Goal: Task Accomplishment & Management: Use online tool/utility

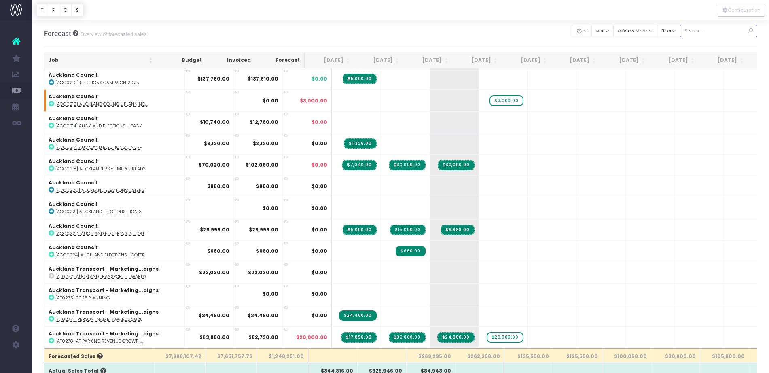
click at [713, 32] on input "text" at bounding box center [719, 31] width 78 height 13
type input "epic"
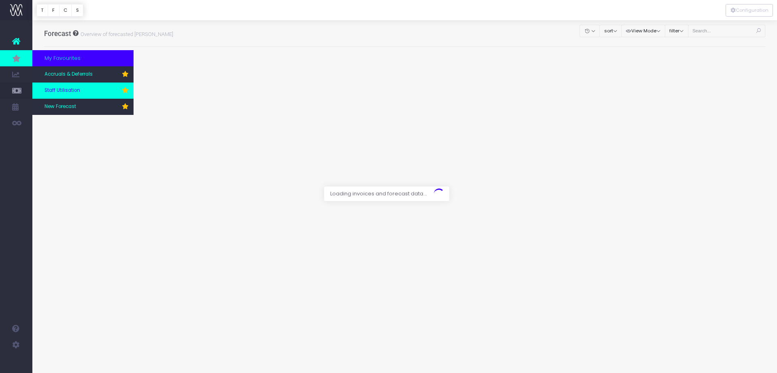
click at [61, 94] on span "Staff Utilisation" at bounding box center [63, 90] width 36 height 7
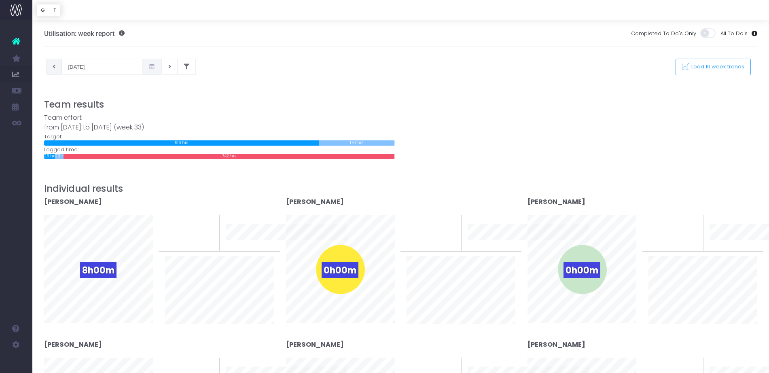
click at [56, 67] on button at bounding box center [54, 67] width 16 height 16
type input "04-08-2025"
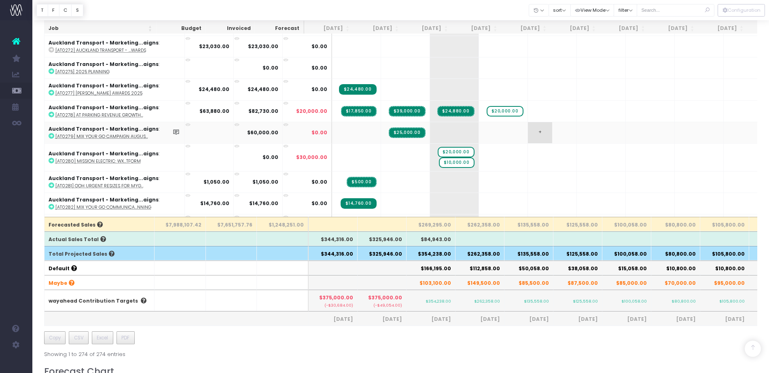
scroll to position [87, 0]
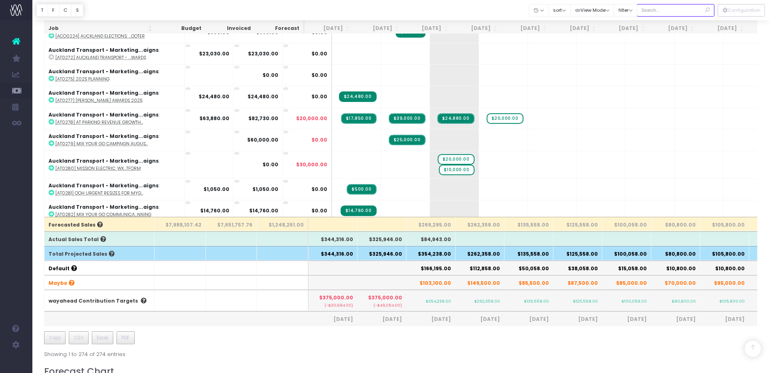
click at [652, 10] on input "text" at bounding box center [676, 10] width 78 height 13
type input "epic"
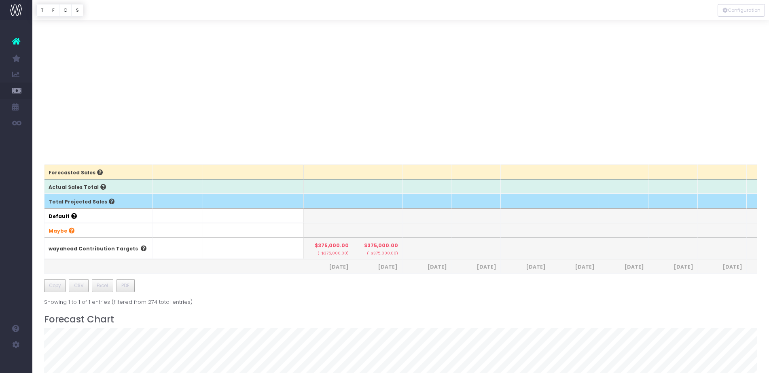
scroll to position [0, 0]
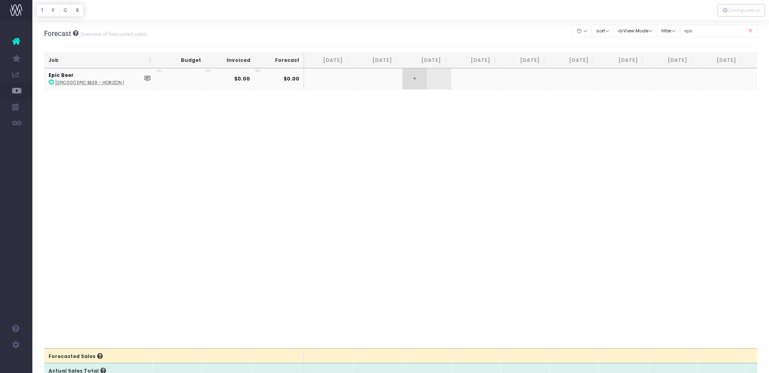
click at [420, 84] on span "+" at bounding box center [415, 78] width 24 height 21
type input "20000"
click at [71, 245] on div "Job Budget Invoiced Forecast Jun 25 Jul 25 Aug 25 Sep 25 Oct 25 Nov 25 Dec 25 J…" at bounding box center [401, 208] width 714 height 280
click at [750, 30] on icon at bounding box center [750, 31] width 14 height 17
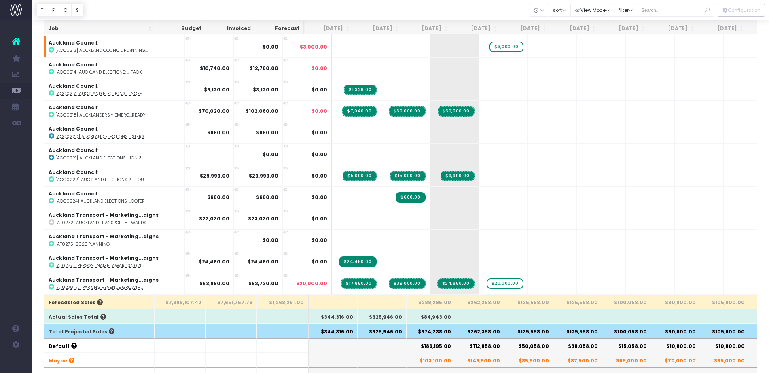
scroll to position [53, 0]
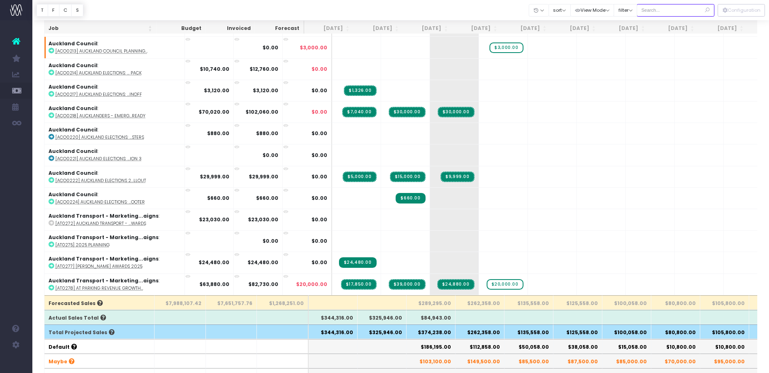
click at [665, 14] on input "text" at bounding box center [676, 10] width 78 height 13
type input "epic"
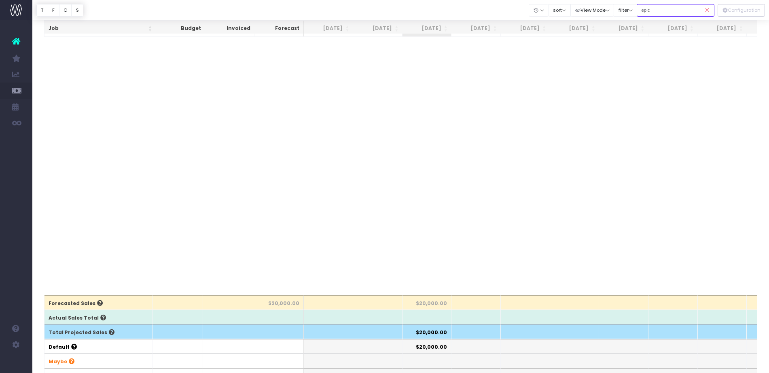
scroll to position [0, 0]
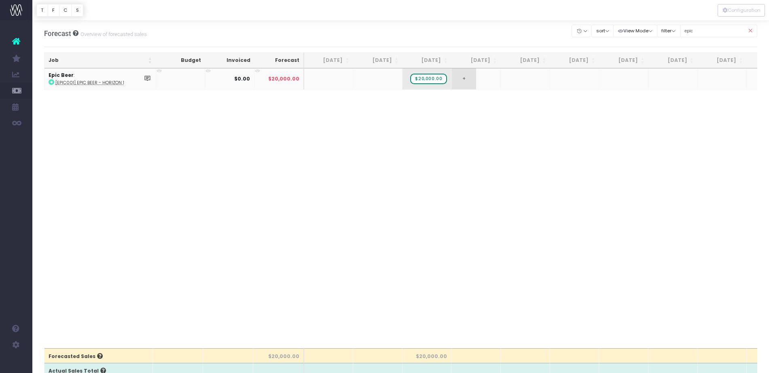
click at [467, 83] on span "+" at bounding box center [464, 78] width 24 height 21
type input "10000"
click at [515, 79] on span "+" at bounding box center [513, 78] width 24 height 21
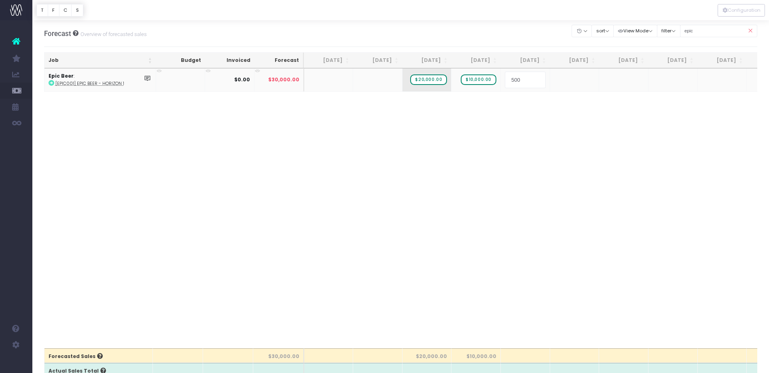
type input "5000"
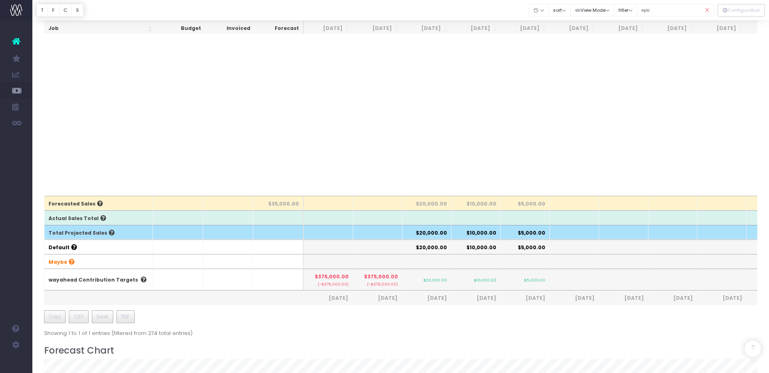
scroll to position [149, 0]
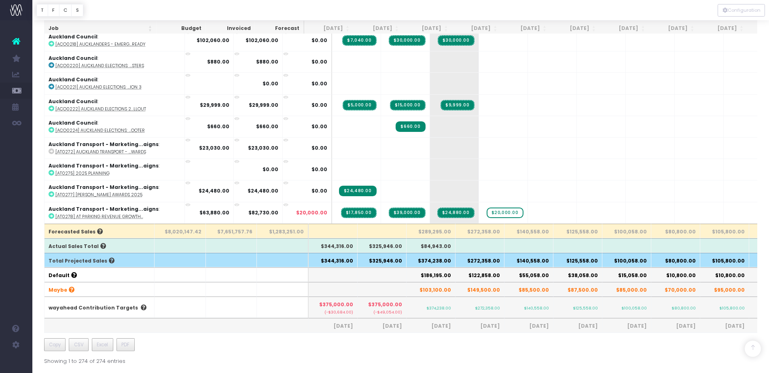
scroll to position [134, 0]
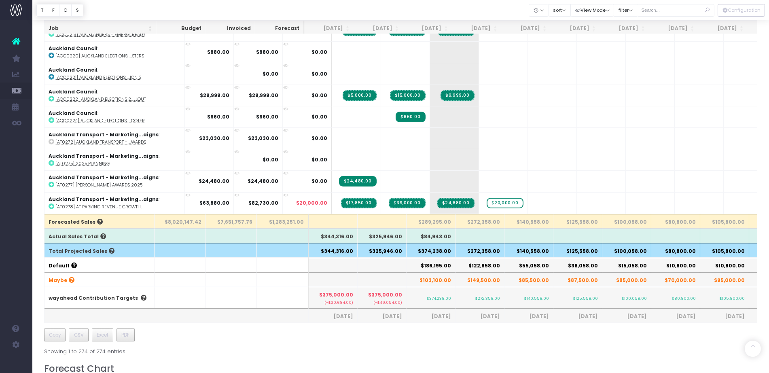
click at [437, 251] on th "$374,238.00" at bounding box center [431, 250] width 49 height 15
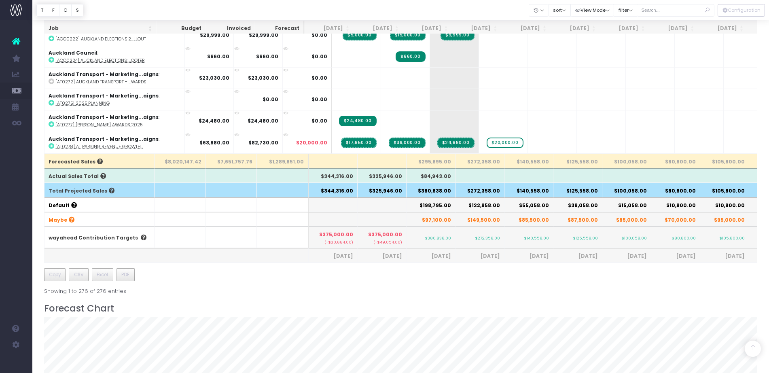
scroll to position [194, 0]
click at [81, 277] on span "CSV" at bounding box center [79, 275] width 10 height 7
